Goal: Navigation & Orientation: Find specific page/section

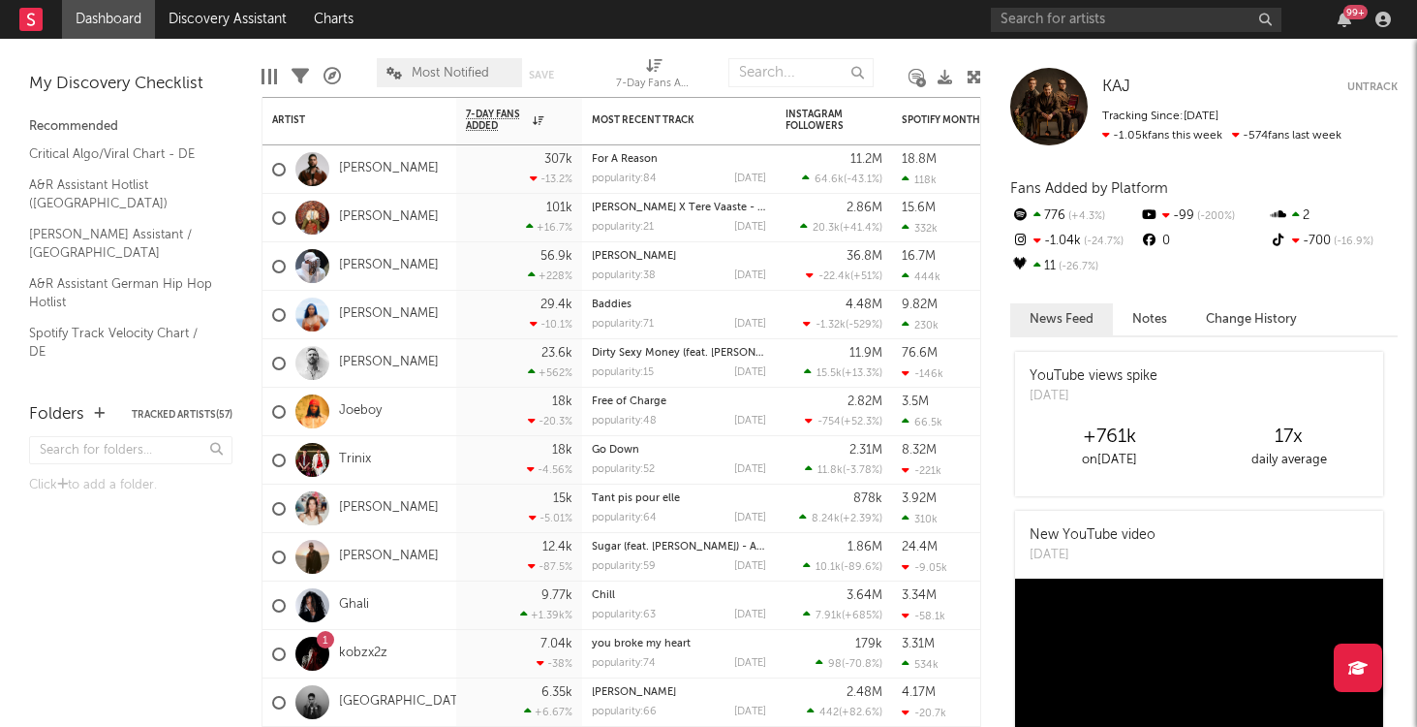
click at [118, 26] on link "Dashboard" at bounding box center [108, 19] width 93 height 39
click at [101, 3] on link "Dashboard" at bounding box center [108, 19] width 93 height 39
click at [87, 22] on link "Dashboard" at bounding box center [108, 19] width 93 height 39
click at [94, 0] on link "Dashboard" at bounding box center [108, 19] width 93 height 39
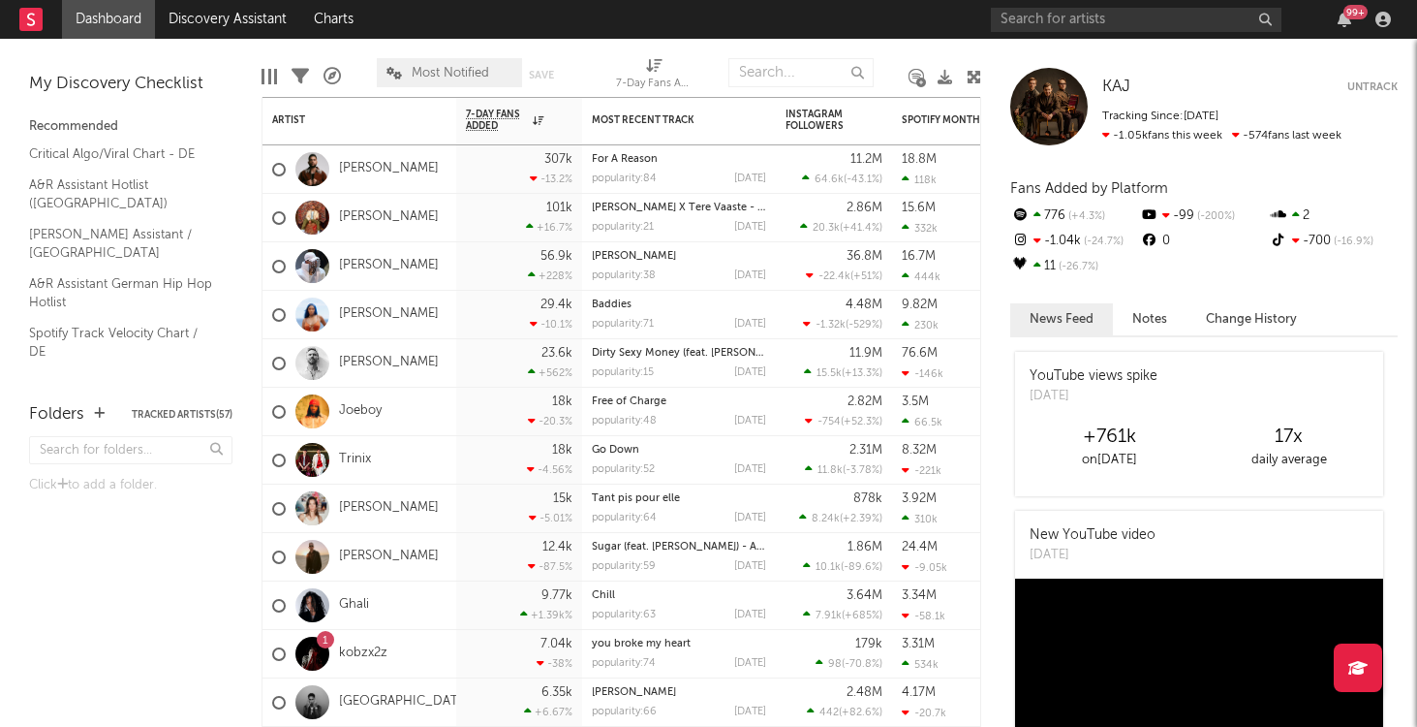
click at [86, 15] on link "Dashboard" at bounding box center [108, 19] width 93 height 39
click at [266, 24] on link "Discovery Assistant" at bounding box center [227, 19] width 145 height 39
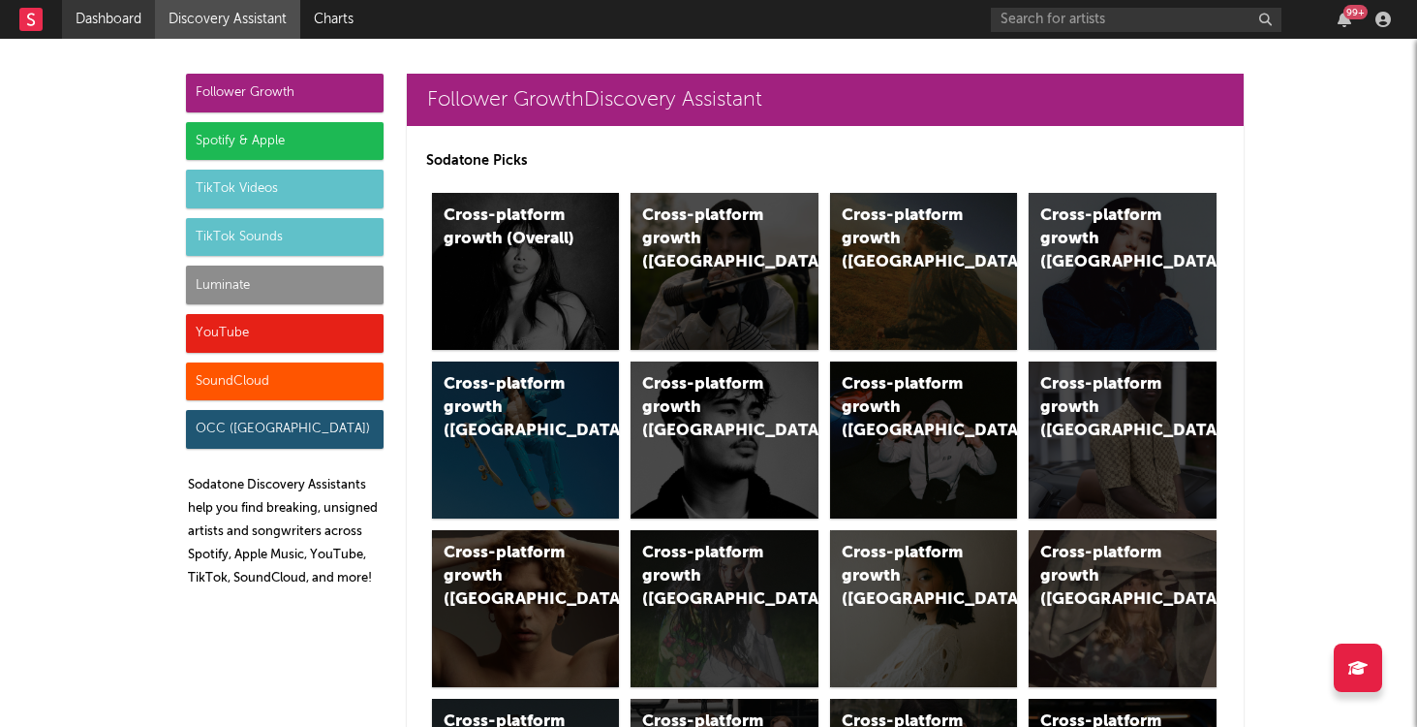
click at [108, 22] on link "Dashboard" at bounding box center [108, 19] width 93 height 39
